Goal: Information Seeking & Learning: Learn about a topic

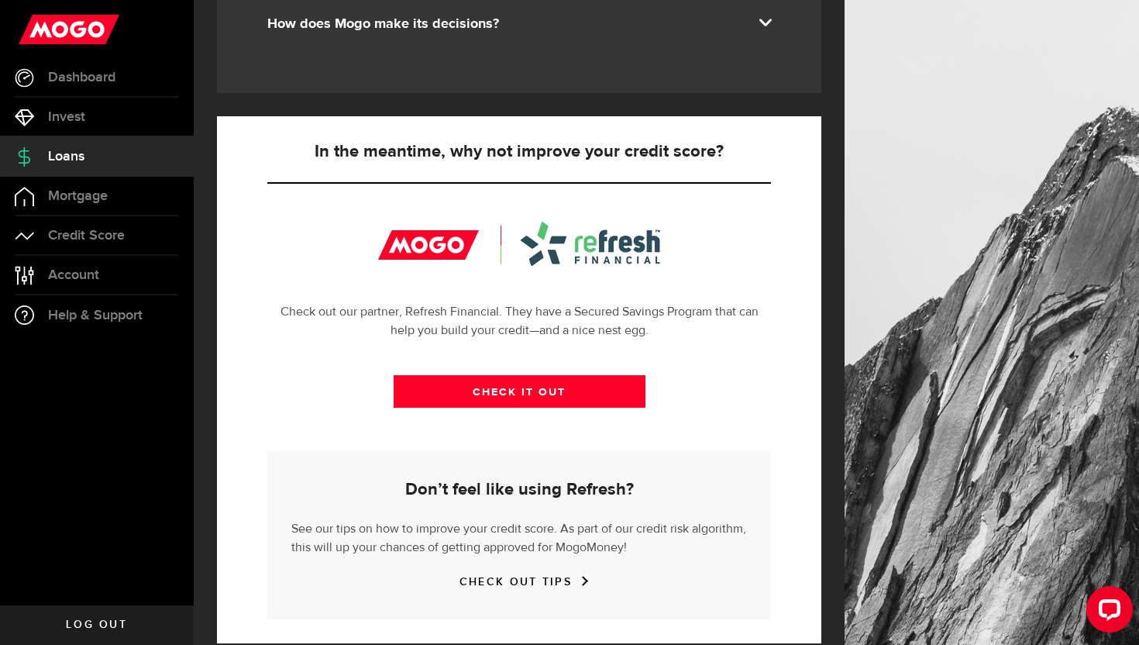
scroll to position [467, 0]
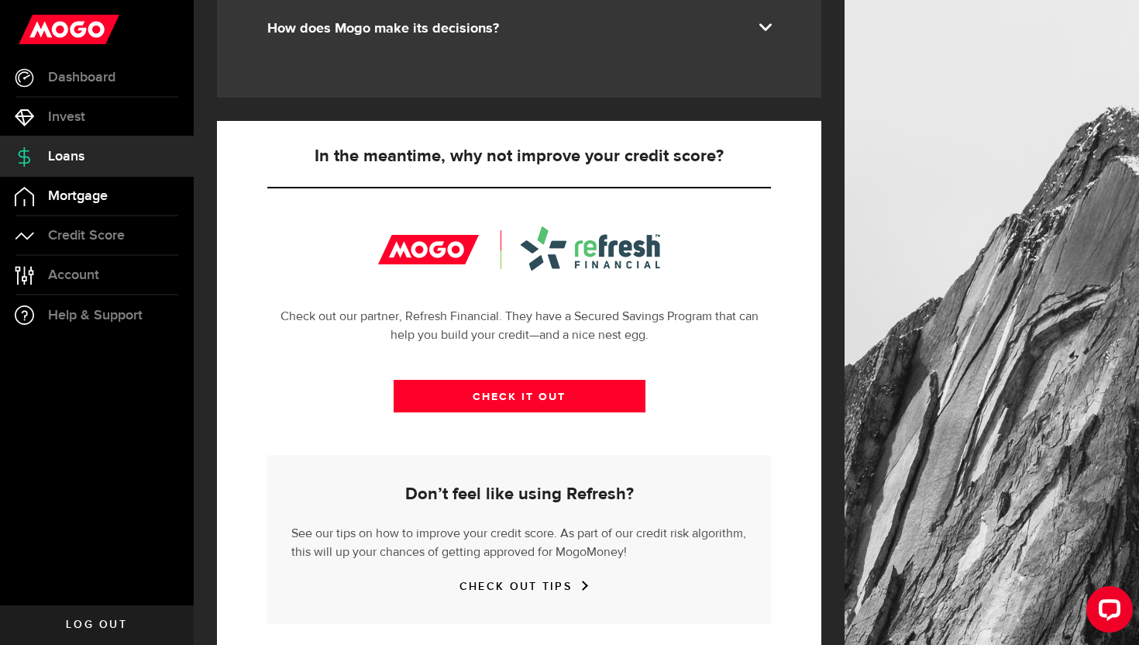
click at [91, 189] on span "Mortgage" at bounding box center [78, 196] width 60 height 14
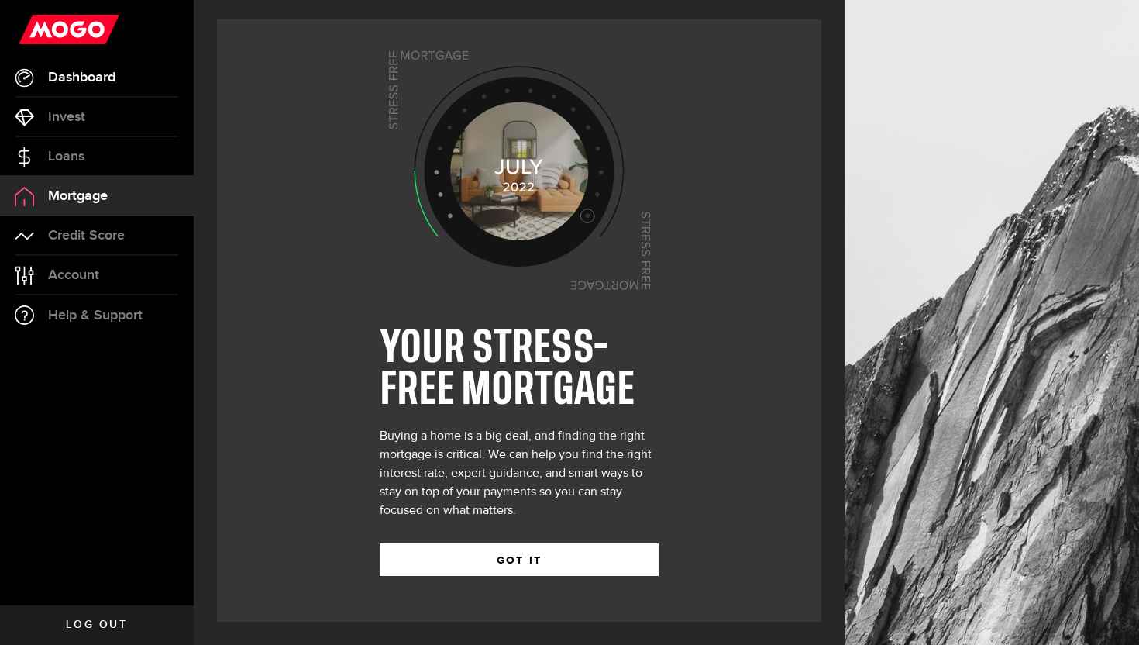
click at [69, 82] on span "Dashboard" at bounding box center [81, 78] width 67 height 14
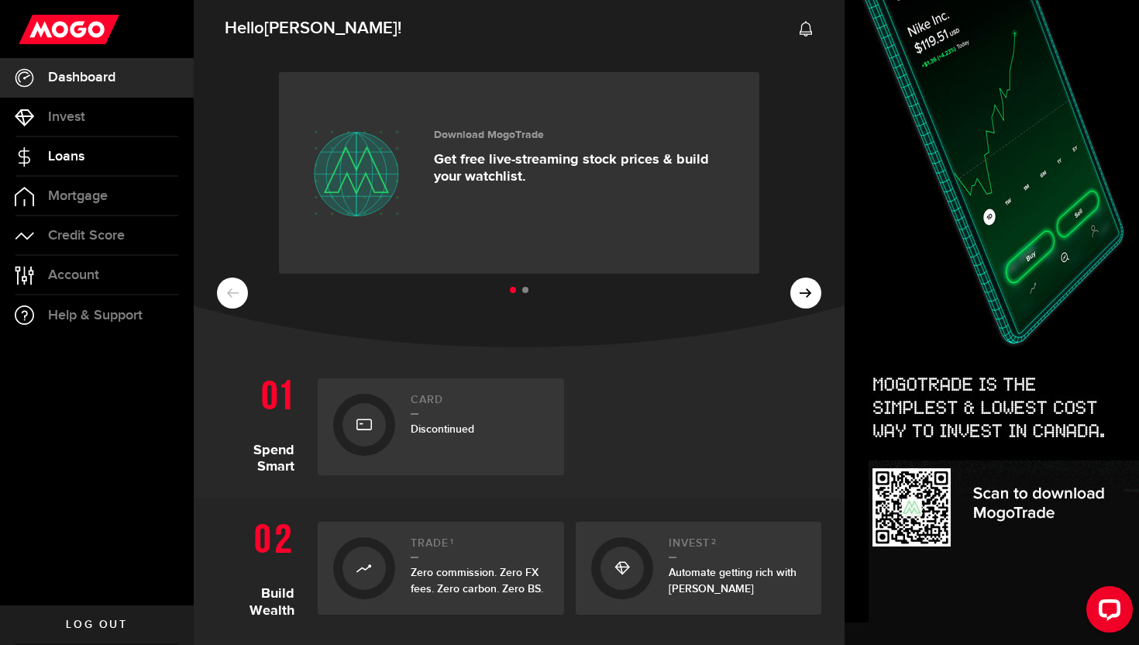
click at [70, 154] on span "Loans" at bounding box center [66, 157] width 36 height 14
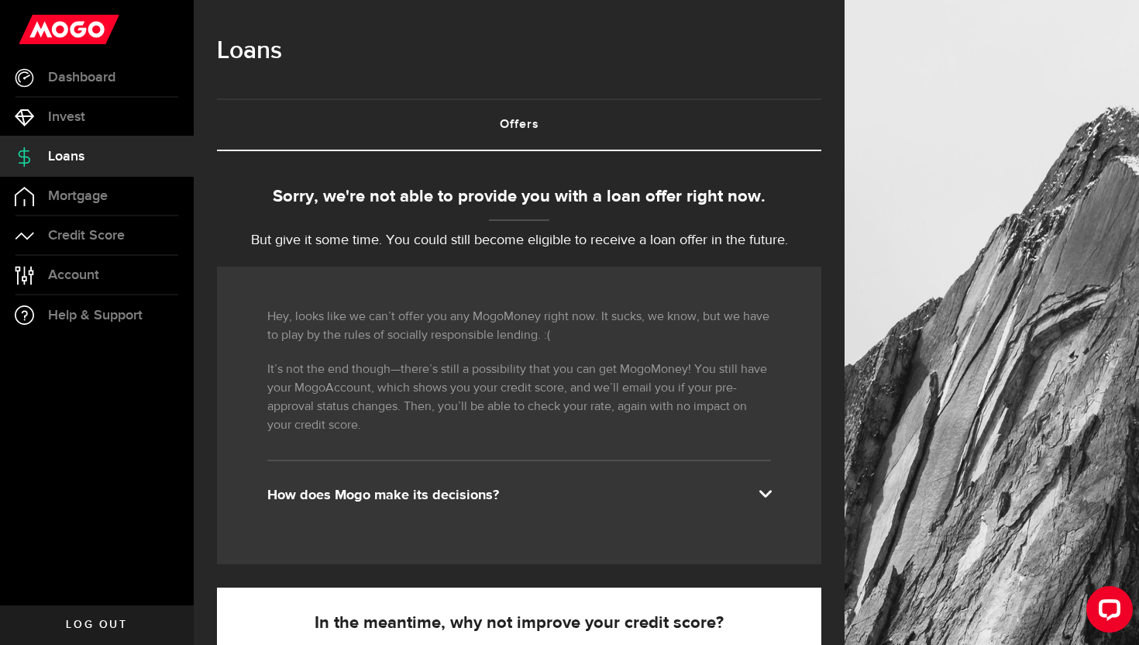
click at [722, 494] on div "How does Mogo make its decisions?" at bounding box center [519, 495] width 504 height 19
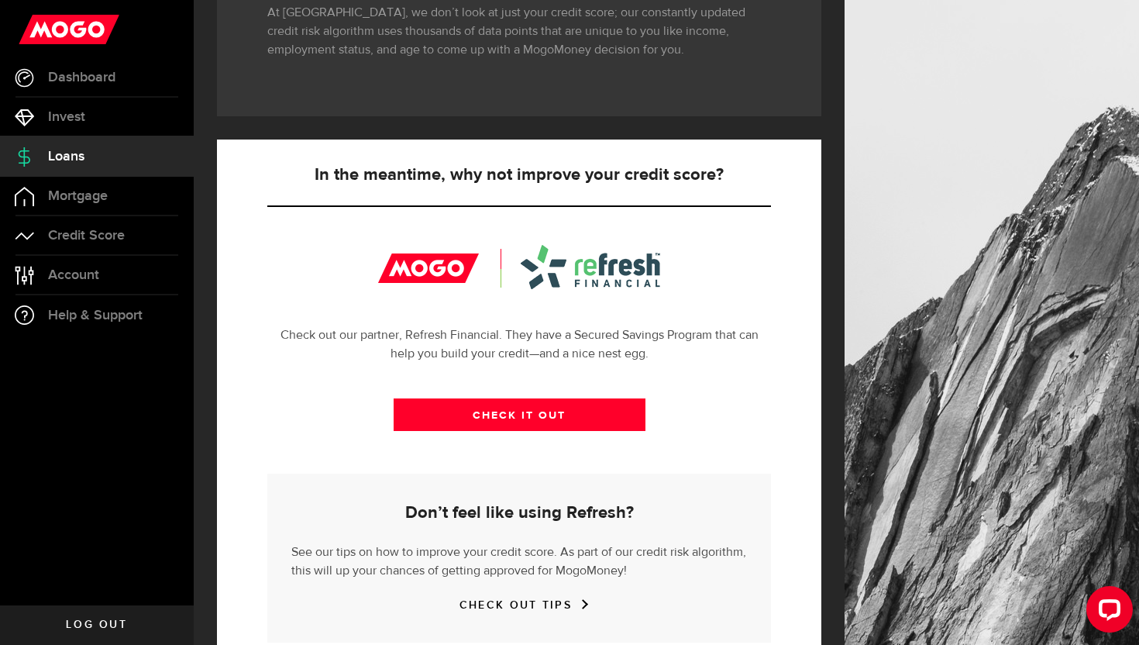
scroll to position [389, 0]
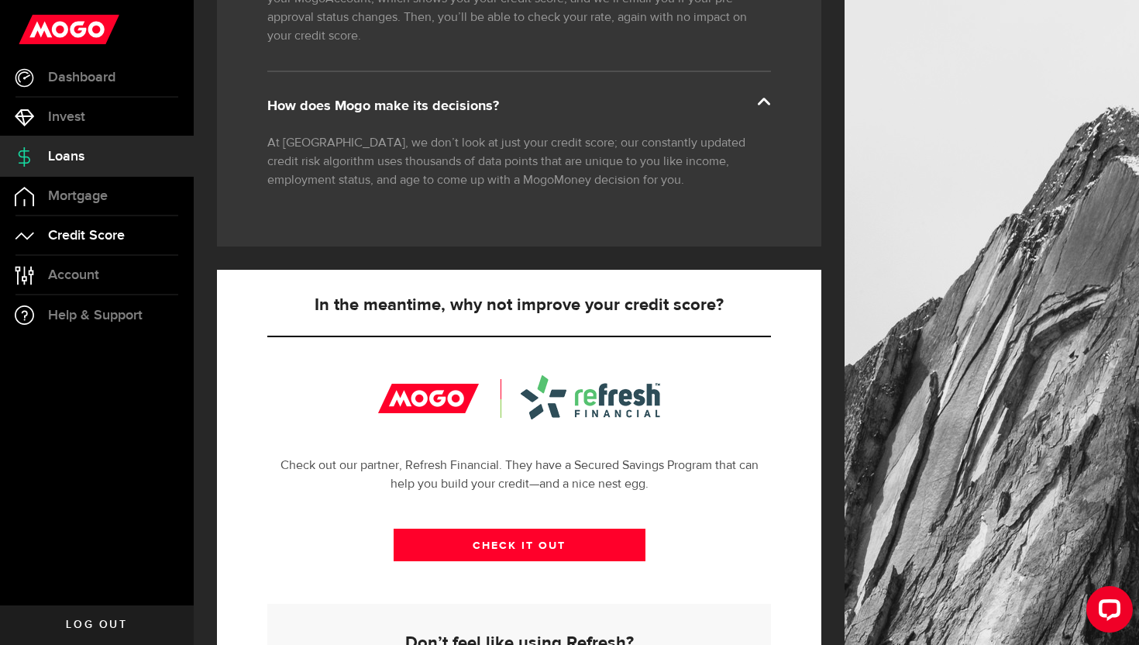
click at [78, 233] on span "Credit Score" at bounding box center [86, 236] width 77 height 14
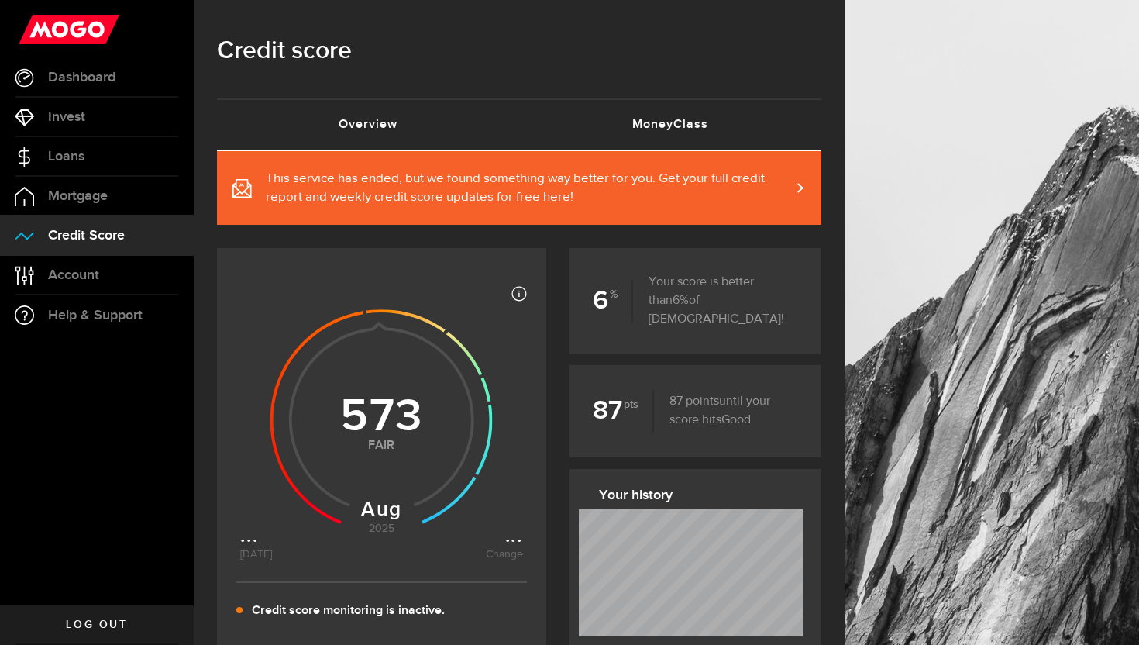
click at [633, 122] on link "MoneyClass (requires attention)" at bounding box center [670, 125] width 302 height 50
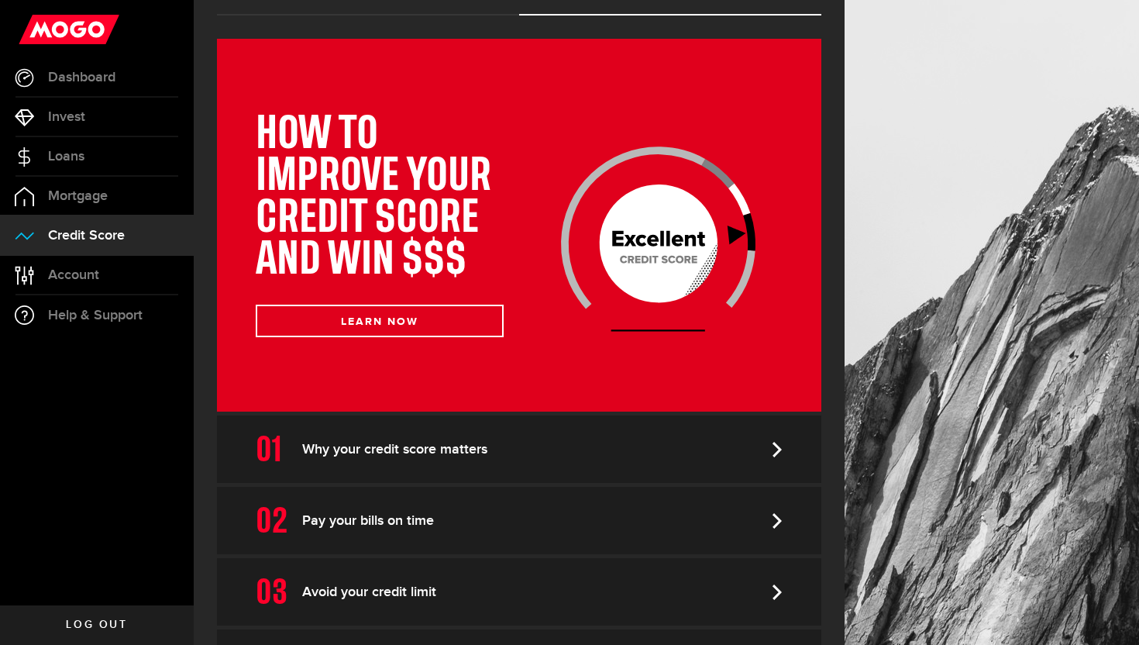
scroll to position [146, 0]
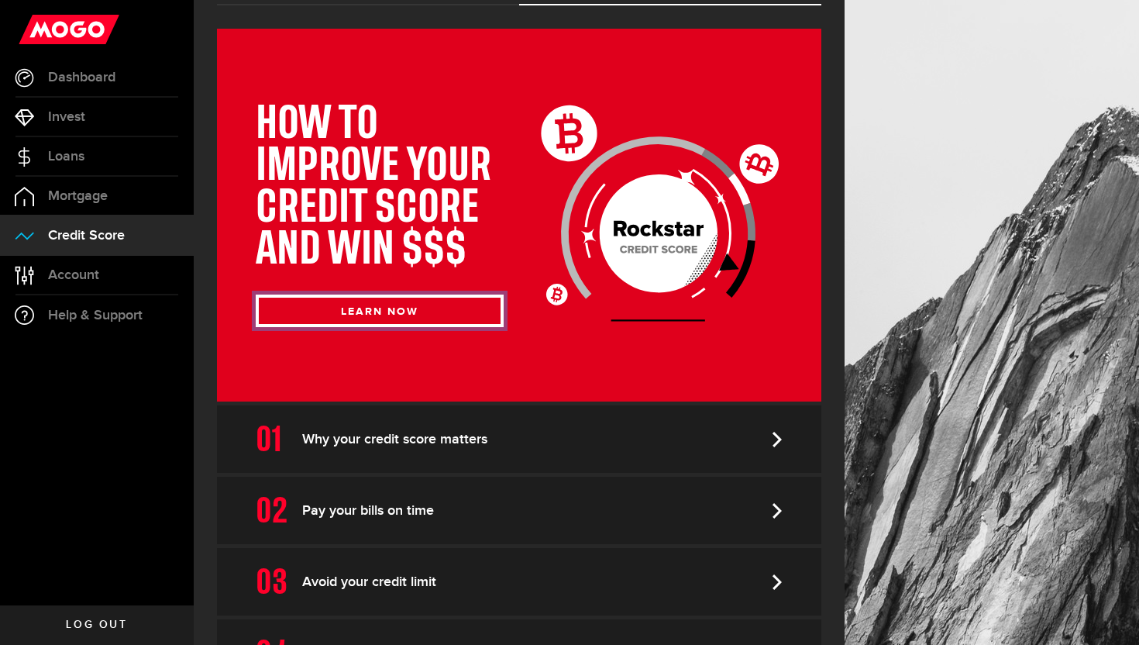
click at [434, 305] on button "LEARN NOW" at bounding box center [380, 310] width 248 height 33
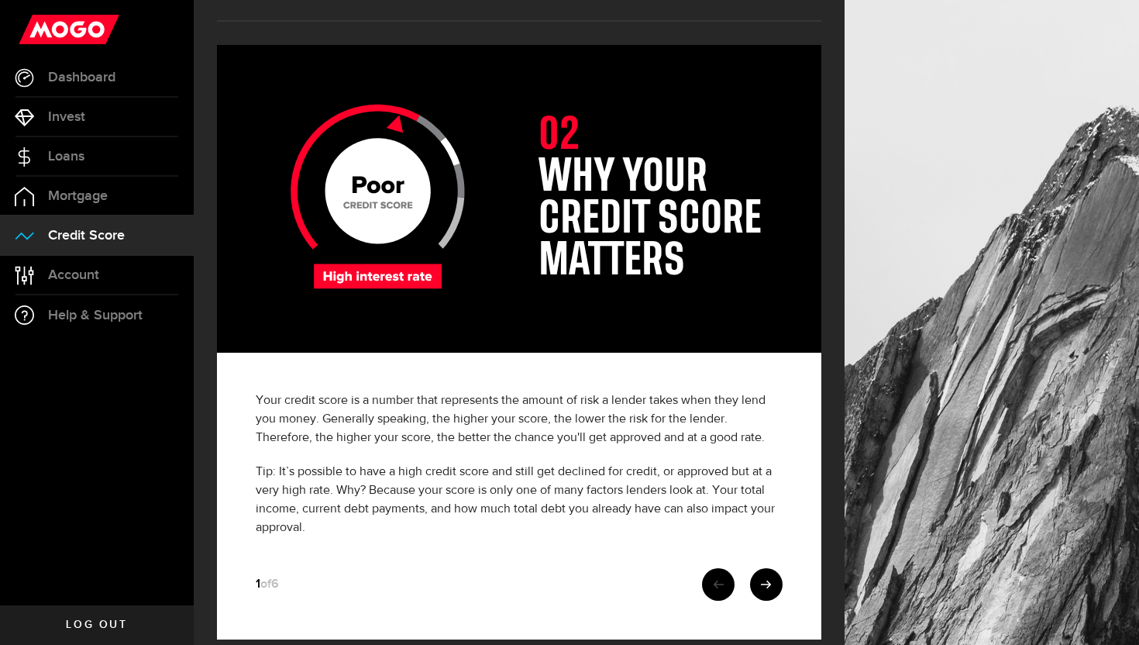
scroll to position [71, 0]
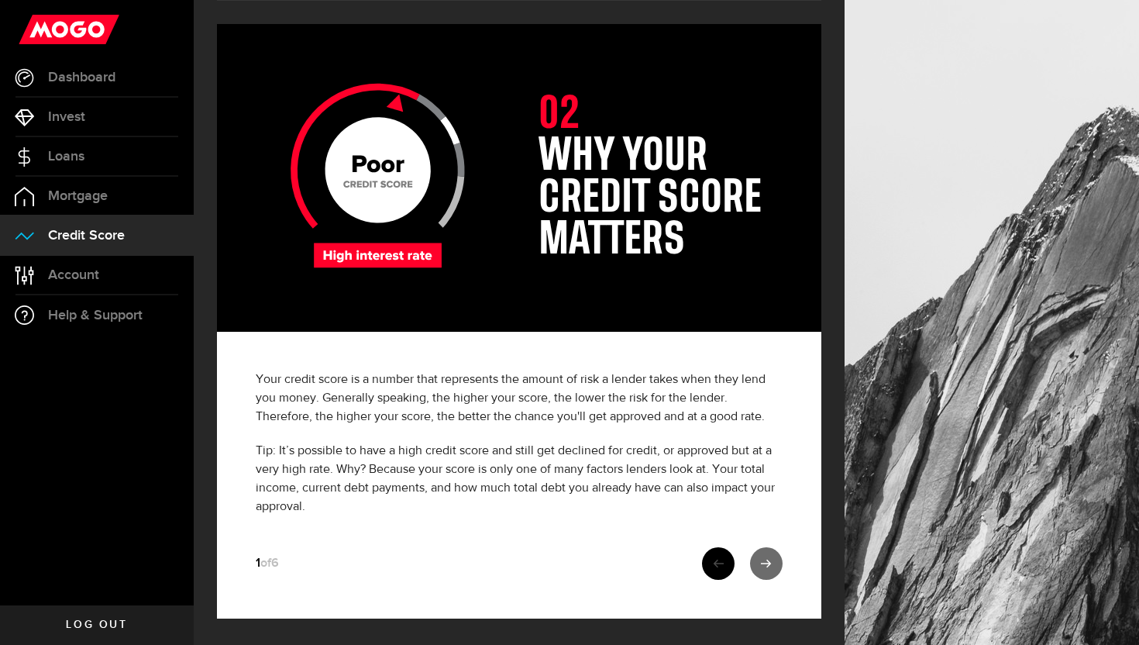
click at [763, 550] on link at bounding box center [766, 563] width 33 height 33
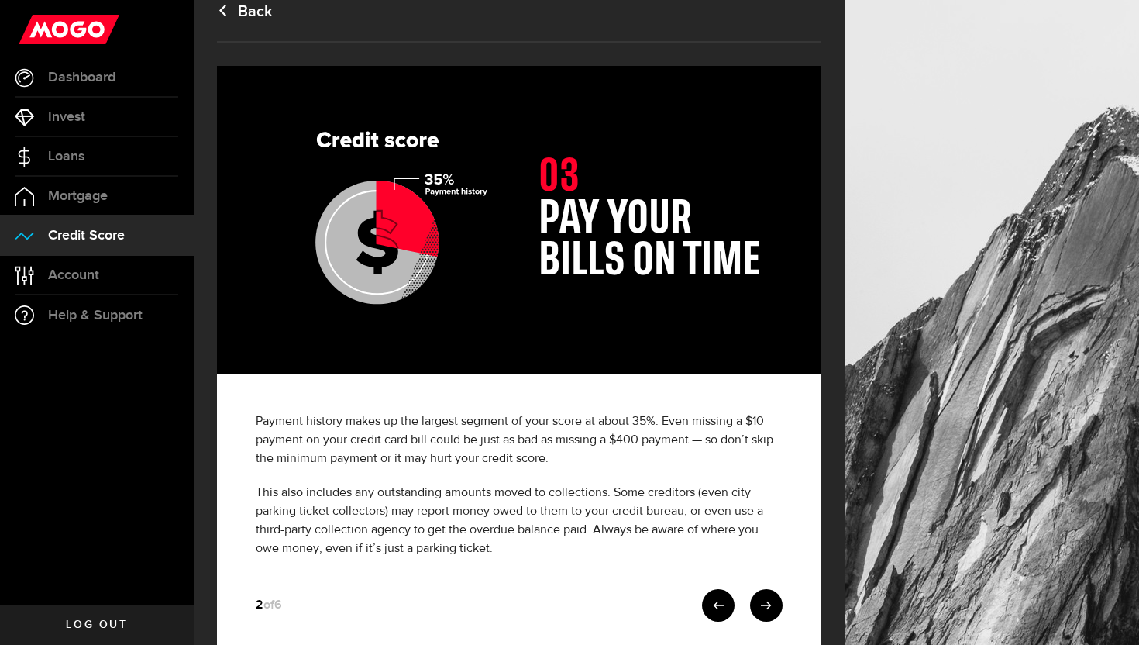
scroll to position [71, 0]
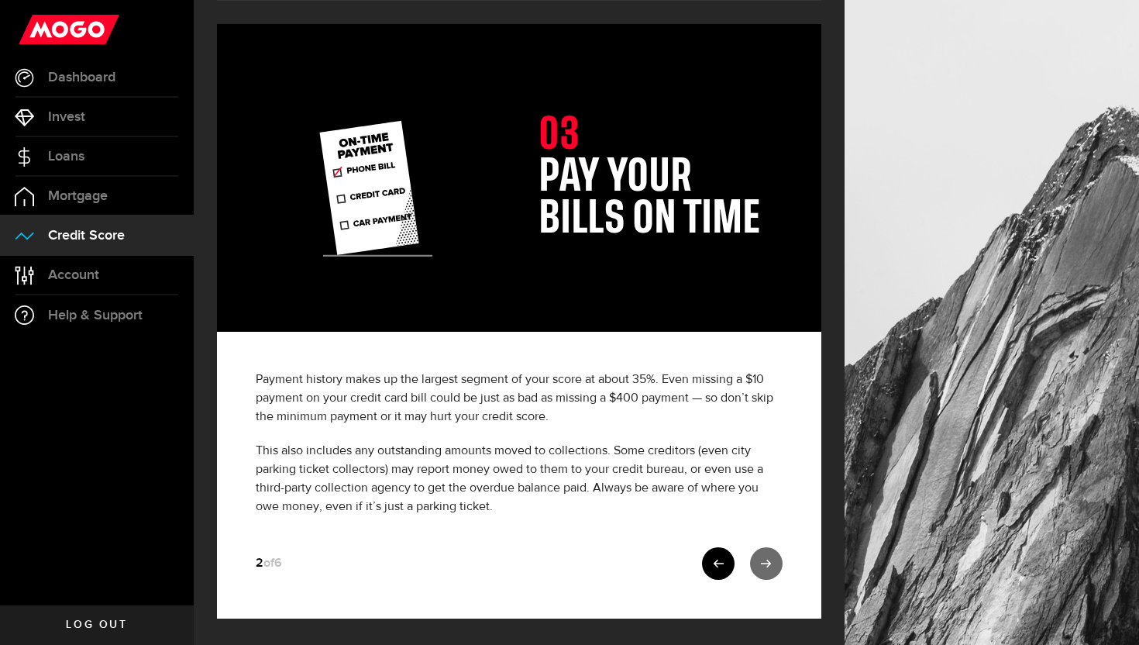
click at [769, 556] on link at bounding box center [766, 563] width 33 height 33
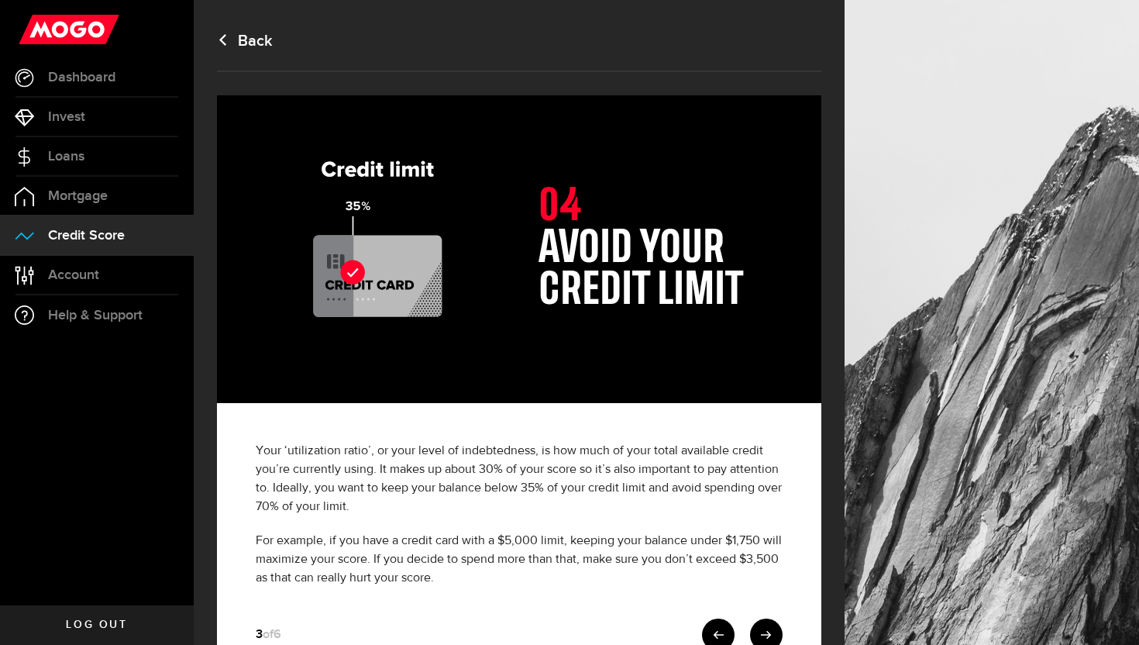
click at [763, 614] on div "Your ‘utilization ratio’, or your level of indebtedness, is how much of your to…" at bounding box center [519, 546] width 604 height 287
click at [762, 622] on link at bounding box center [766, 634] width 33 height 33
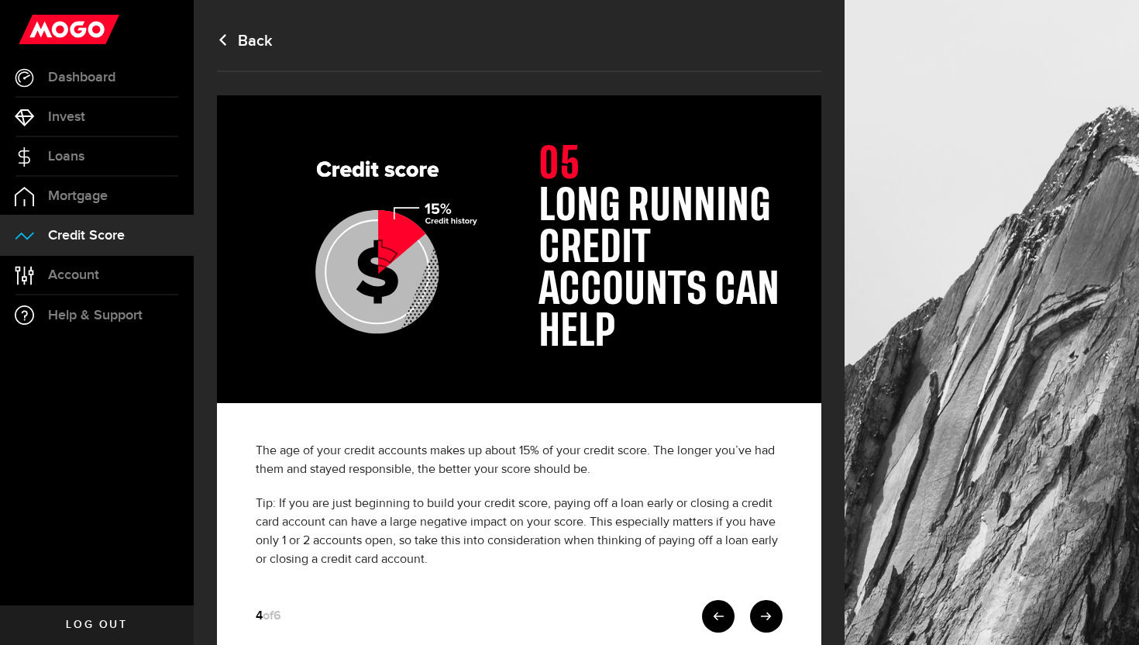
scroll to position [53, 0]
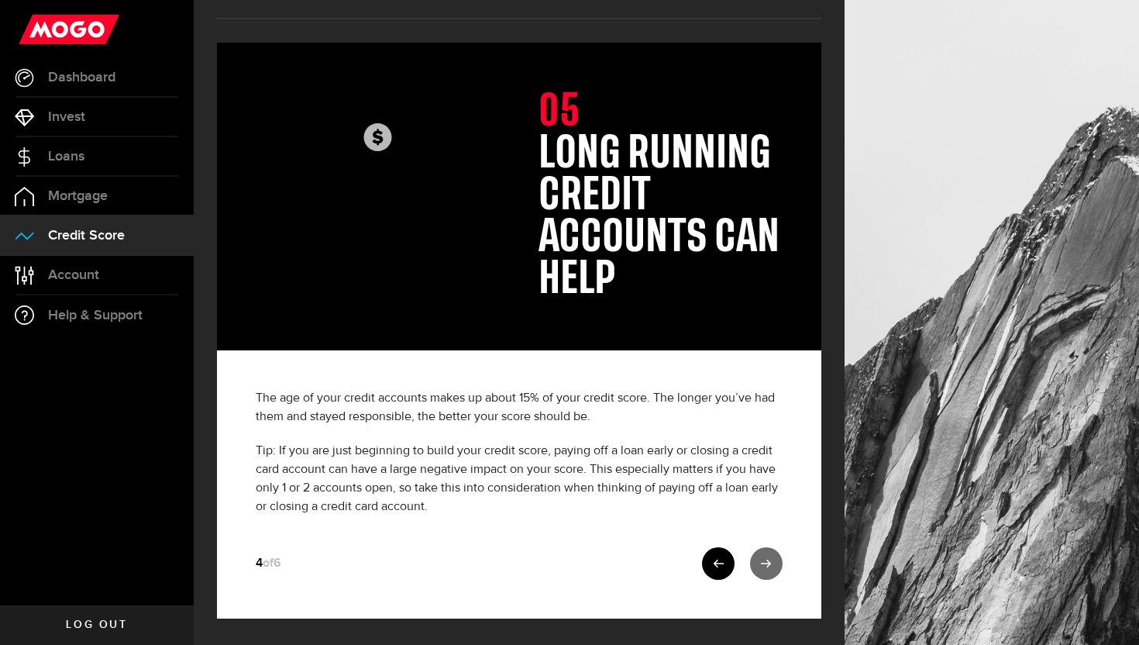
click at [761, 562] on use at bounding box center [766, 564] width 10 height 8
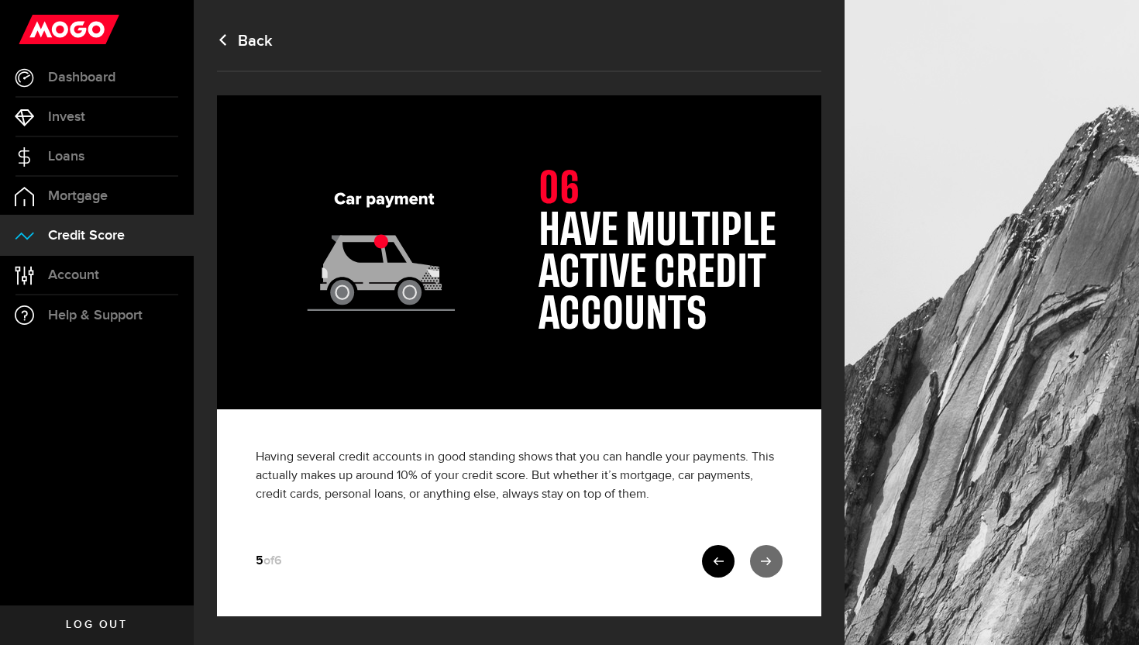
click at [764, 560] on icon at bounding box center [766, 561] width 11 height 11
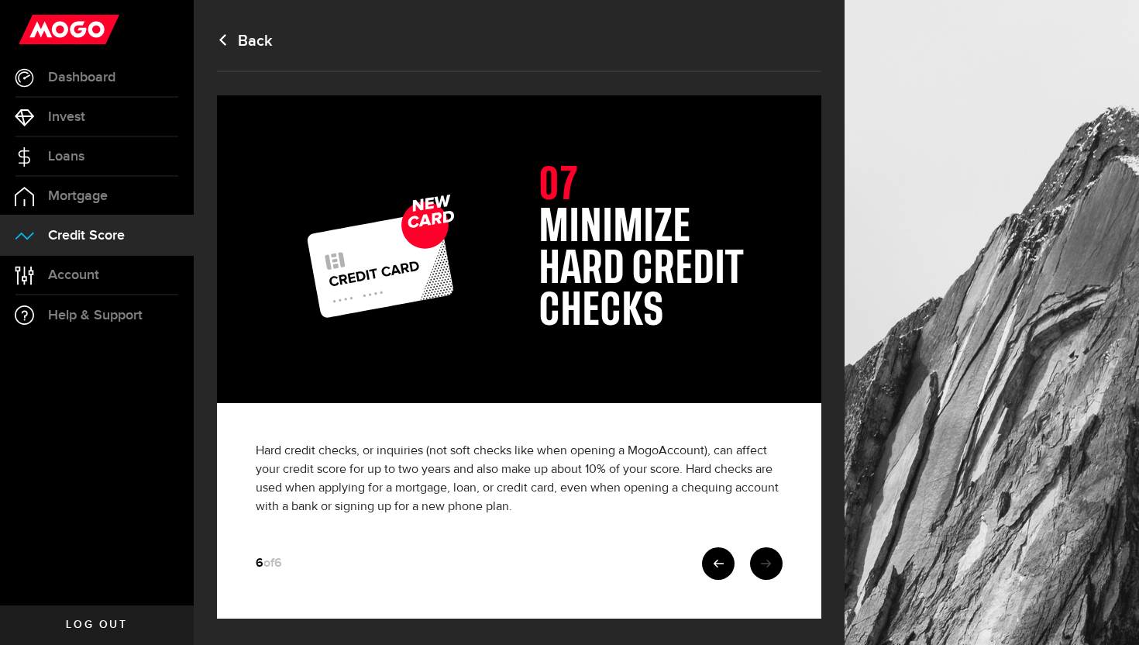
click at [772, 556] on link at bounding box center [766, 563] width 33 height 33
click at [770, 558] on icon at bounding box center [766, 563] width 11 height 11
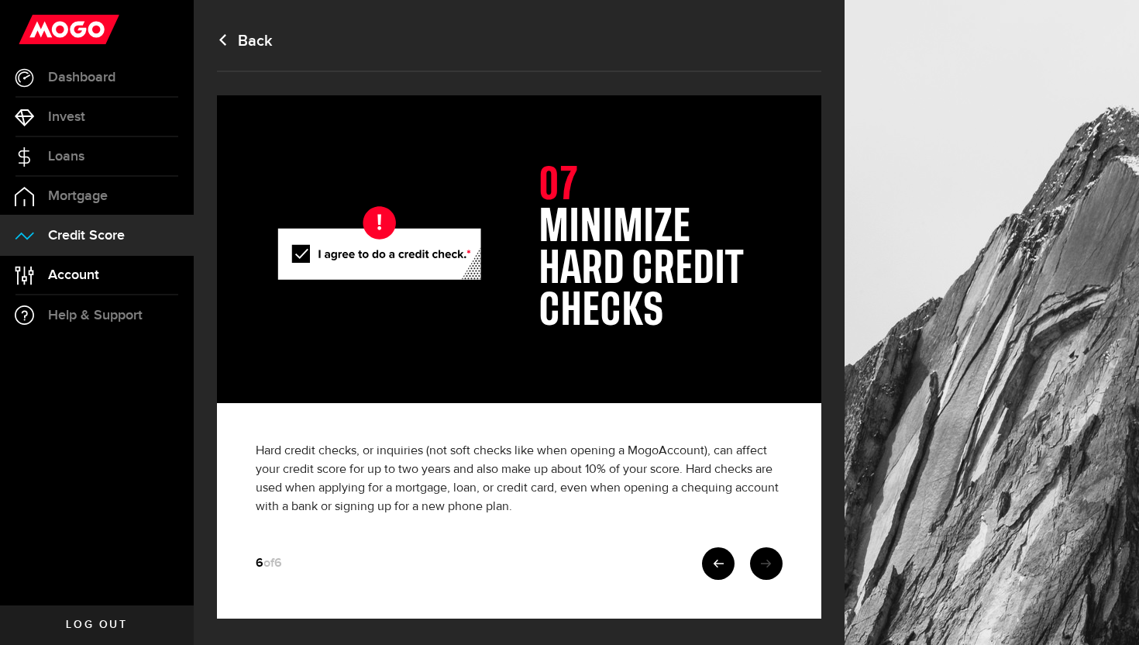
click at [86, 286] on link "Account Compte" at bounding box center [97, 275] width 194 height 39
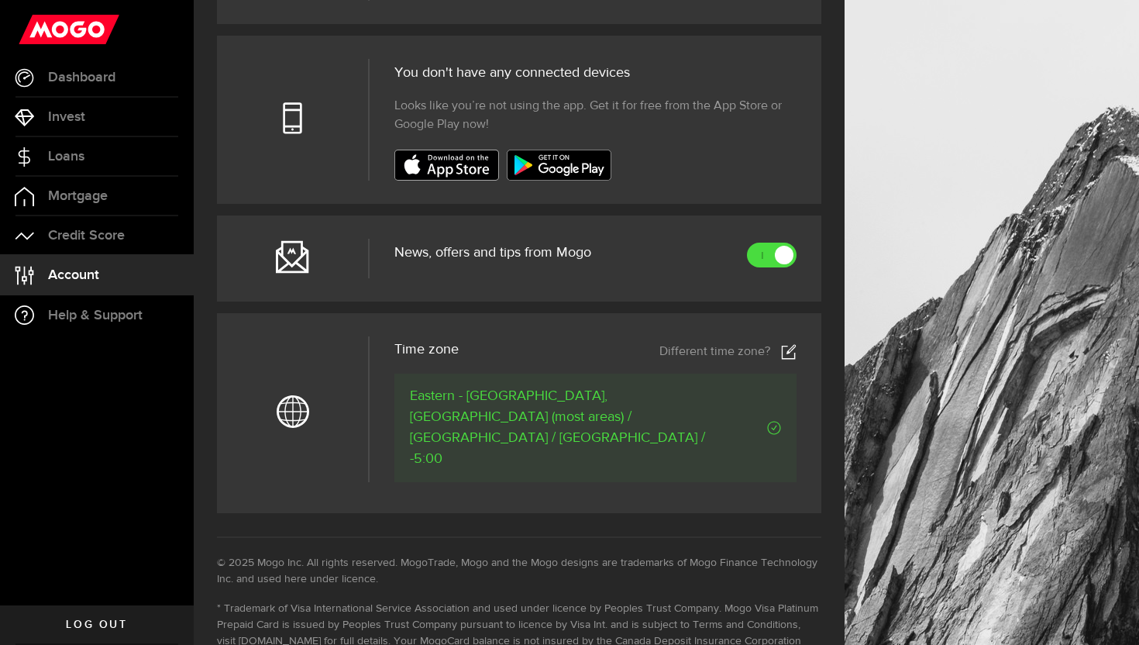
scroll to position [689, 0]
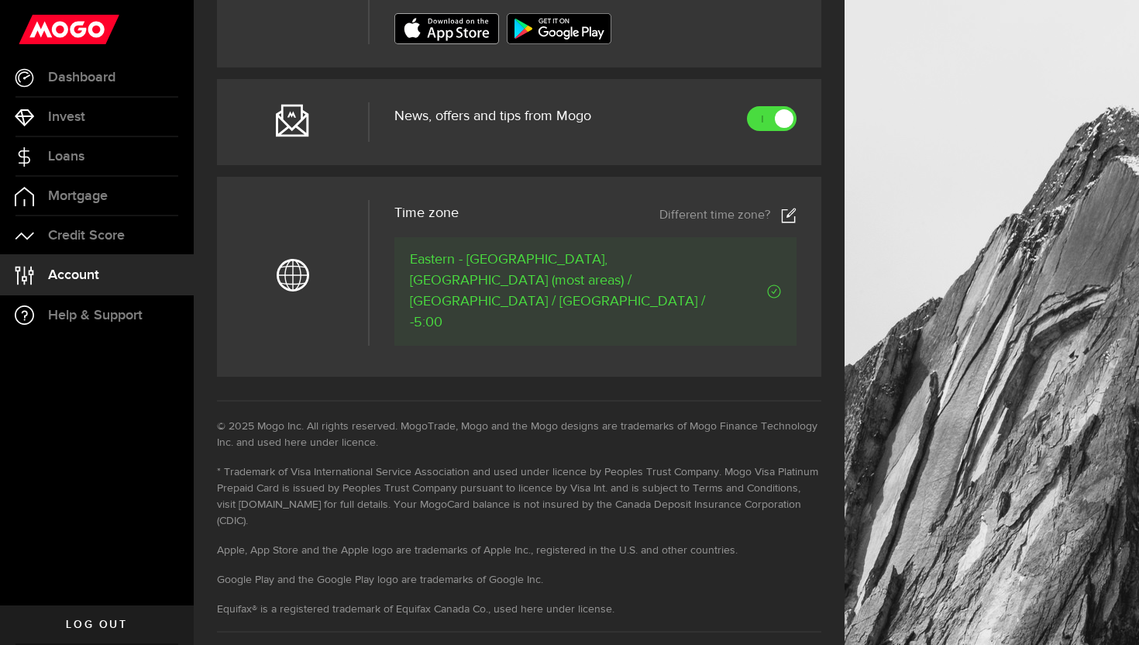
click at [569, 117] on span "News, offers and tips from Mogo" at bounding box center [492, 116] width 197 height 14
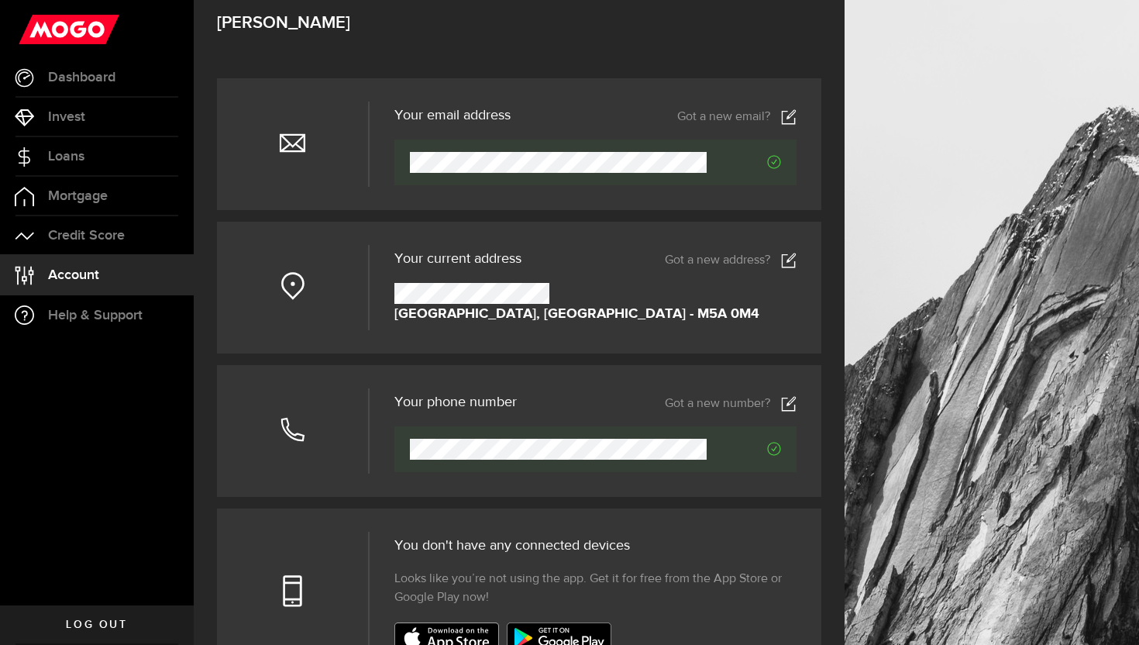
scroll to position [0, 0]
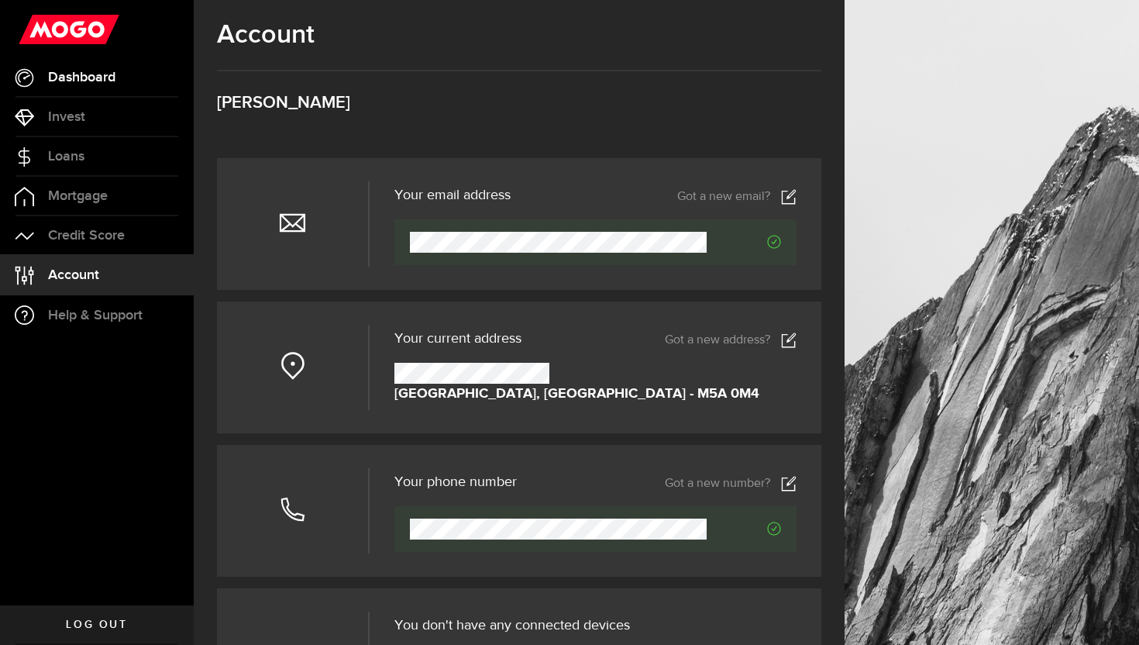
click at [67, 80] on span "Dashboard" at bounding box center [81, 78] width 67 height 14
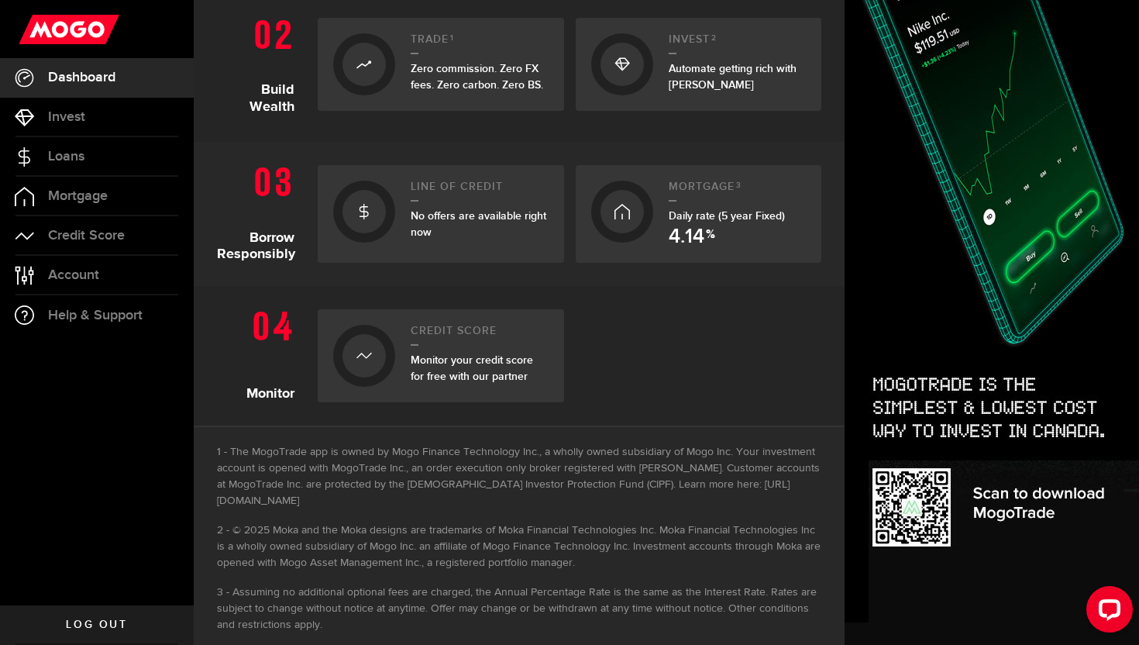
scroll to position [512, 0]
